Goal: Find specific page/section: Find specific page/section

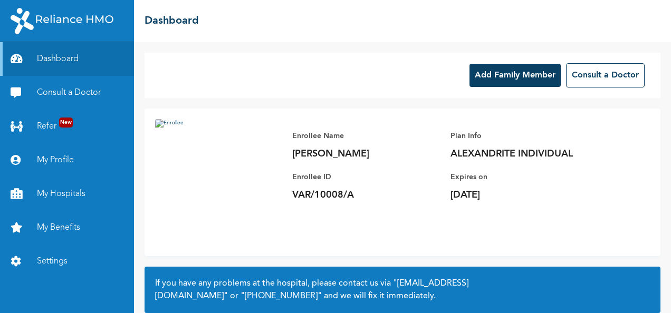
click at [75, 21] on img at bounding box center [62, 21] width 103 height 26
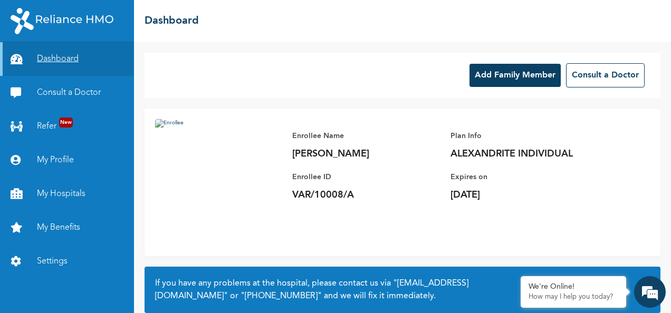
click at [68, 58] on link "Dashboard" at bounding box center [67, 59] width 134 height 34
click at [52, 60] on link "Dashboard" at bounding box center [67, 59] width 134 height 34
click at [54, 158] on link "My Profile" at bounding box center [67, 161] width 134 height 34
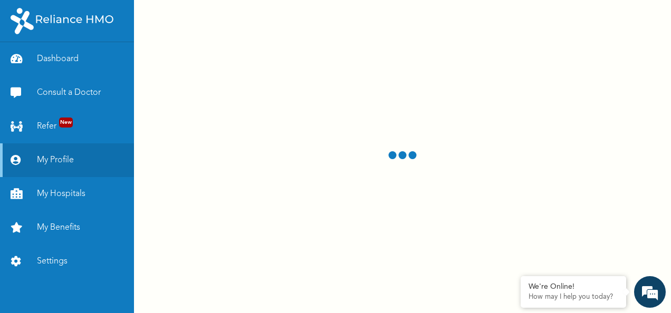
click at [461, 8] on div at bounding box center [402, 156] width 537 height 313
